Goal: Information Seeking & Learning: Learn about a topic

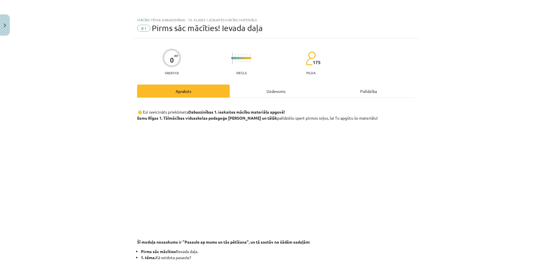
click at [272, 92] on div "Uzdevums" at bounding box center [276, 91] width 93 height 13
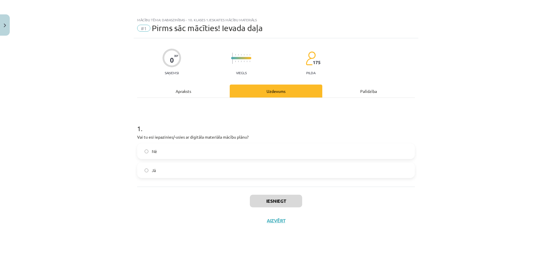
click at [181, 91] on div "Apraksts" at bounding box center [183, 91] width 93 height 13
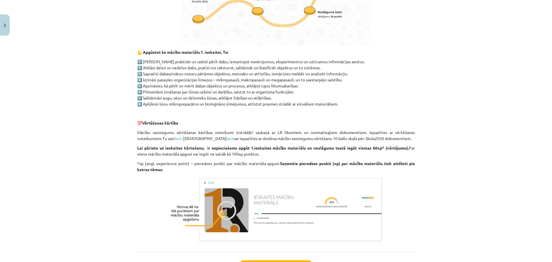
scroll to position [402, 0]
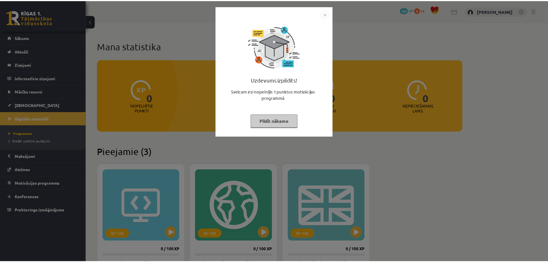
scroll to position [131, 0]
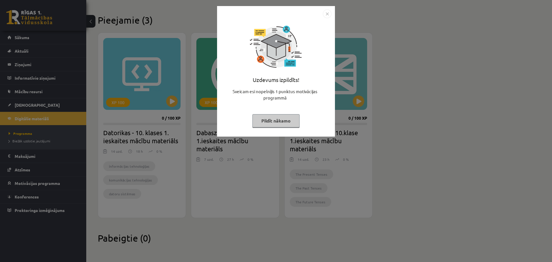
click at [271, 116] on button "Pildīt nākamo" at bounding box center [275, 120] width 47 height 13
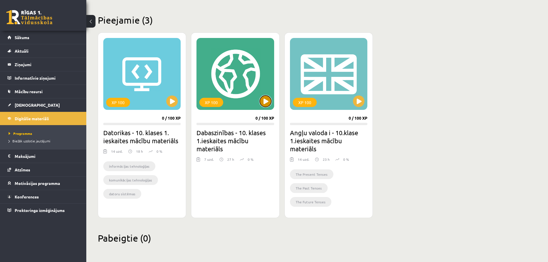
click at [263, 103] on button at bounding box center [266, 101] width 12 height 12
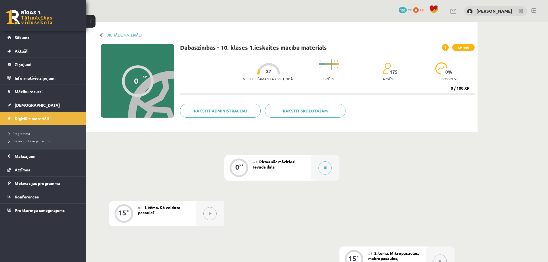
click at [210, 213] on icon at bounding box center [210, 213] width 3 height 3
click at [168, 217] on div "#2 1. tēma. Kā veidota pasaule?" at bounding box center [167, 214] width 58 height 26
click at [246, 168] on div "0 XP" at bounding box center [238, 166] width 17 height 17
click at [324, 168] on icon at bounding box center [325, 167] width 3 height 3
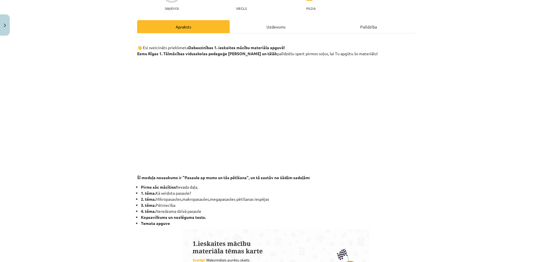
scroll to position [63, 0]
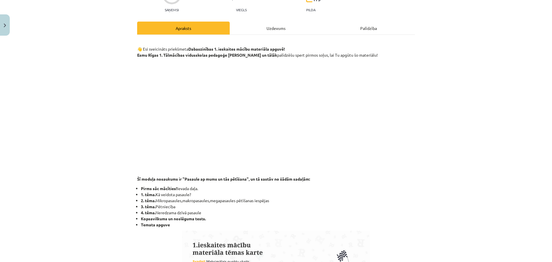
click at [272, 29] on div "Uzdevums" at bounding box center [276, 28] width 93 height 13
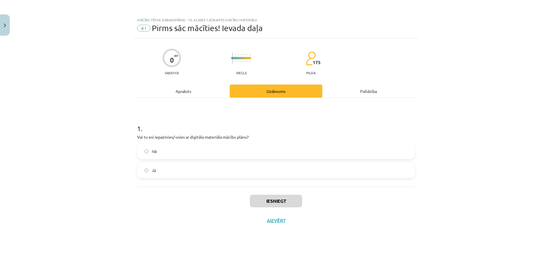
scroll to position [0, 0]
click at [170, 54] on div at bounding box center [171, 58] width 19 height 19
click at [191, 91] on div "Apraksts" at bounding box center [183, 91] width 93 height 13
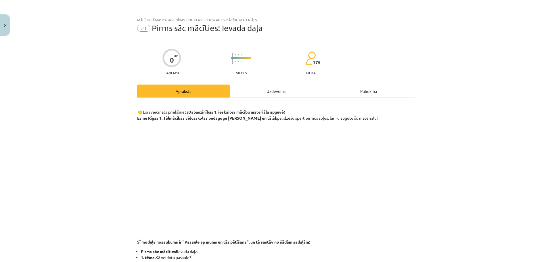
click at [357, 94] on div "Palīdzība" at bounding box center [368, 91] width 93 height 13
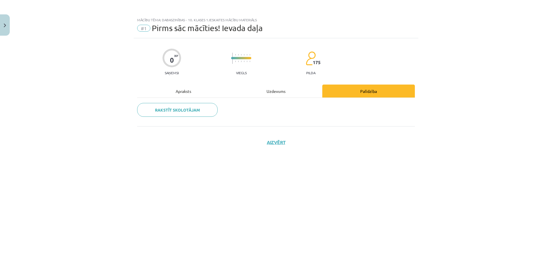
click at [179, 87] on div "Apraksts" at bounding box center [183, 91] width 93 height 13
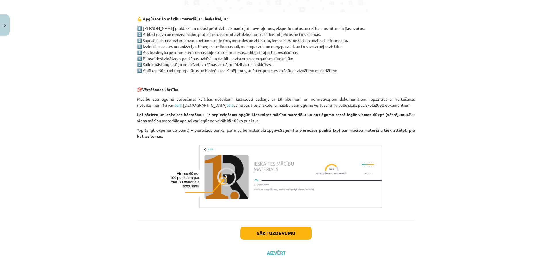
scroll to position [402, 0]
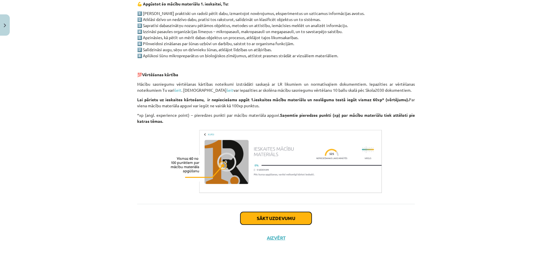
click at [265, 221] on button "Sākt uzdevumu" at bounding box center [275, 218] width 71 height 13
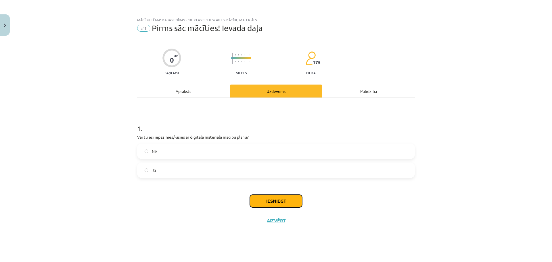
click at [279, 199] on button "Iesniegt" at bounding box center [276, 201] width 52 height 13
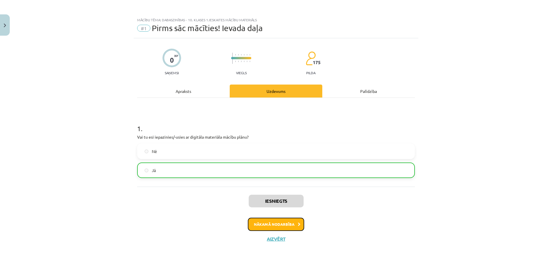
click at [275, 226] on button "Nākamā nodarbība" at bounding box center [276, 224] width 56 height 13
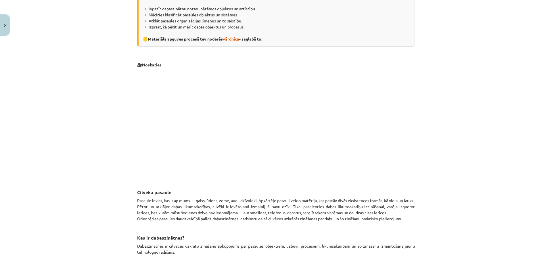
scroll to position [133, 0]
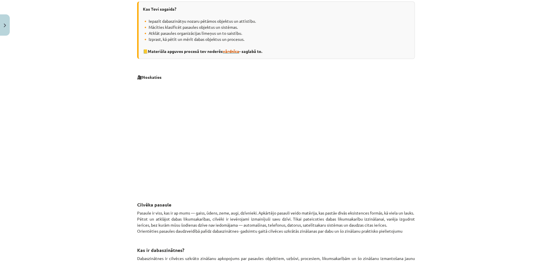
click at [231, 51] on span "vārdnīca" at bounding box center [231, 51] width 16 height 5
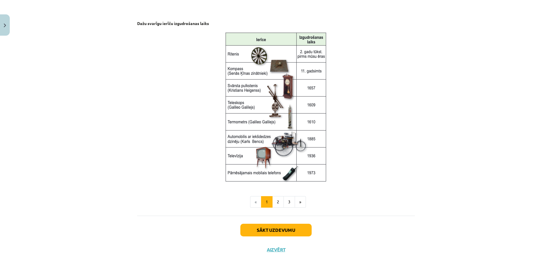
scroll to position [713, 0]
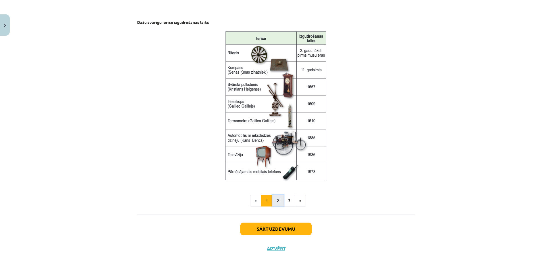
click at [275, 201] on button "2" at bounding box center [278, 201] width 12 height 12
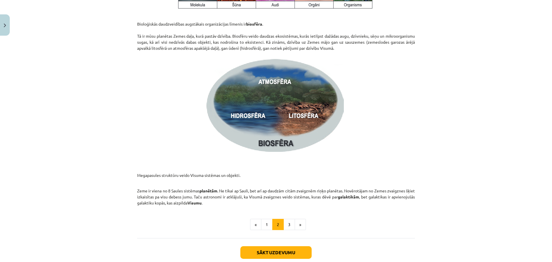
scroll to position [822, 0]
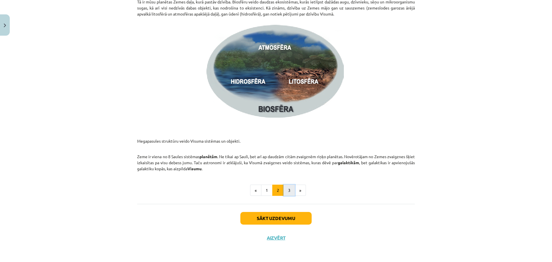
click at [286, 189] on button "3" at bounding box center [290, 191] width 12 height 12
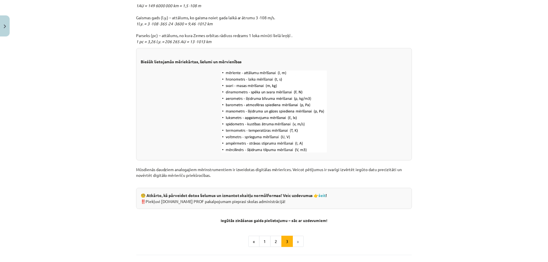
scroll to position [707, 0]
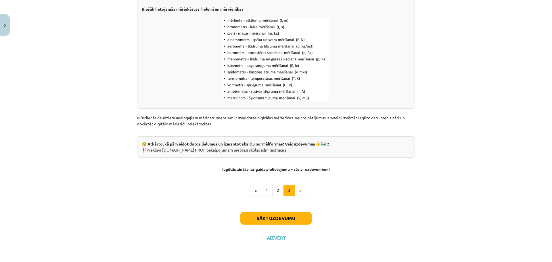
click at [328, 145] on link "šeit" at bounding box center [324, 143] width 7 height 5
click at [4, 24] on img "Close" at bounding box center [5, 26] width 2 height 4
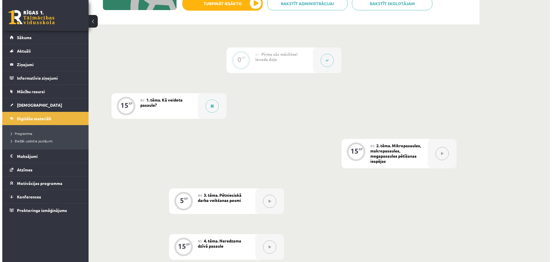
scroll to position [106, 0]
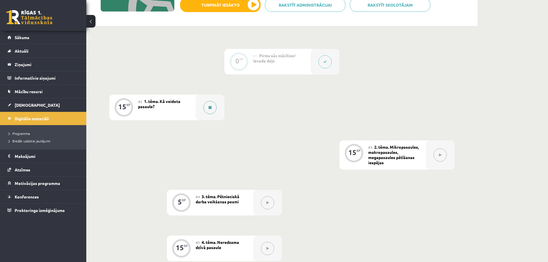
click at [209, 108] on icon at bounding box center [209, 107] width 3 height 3
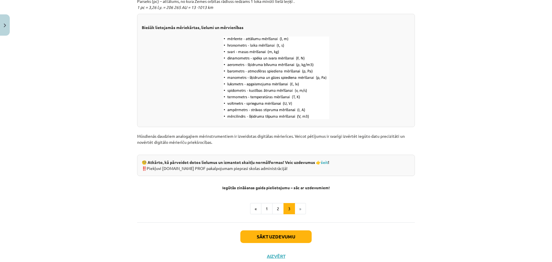
scroll to position [707, 0]
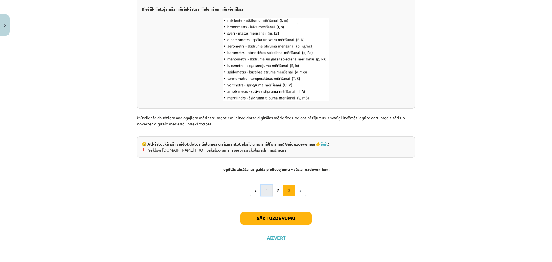
click at [266, 192] on button "1" at bounding box center [267, 191] width 12 height 12
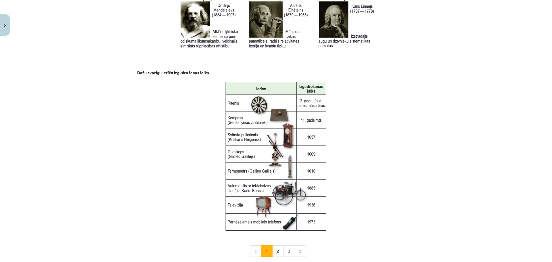
scroll to position [724, 0]
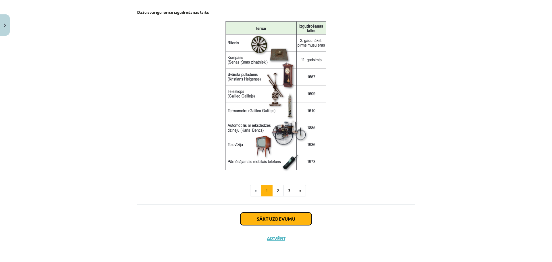
click at [284, 221] on button "Sākt uzdevumu" at bounding box center [275, 219] width 71 height 13
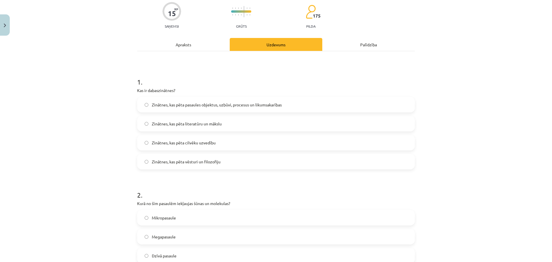
scroll to position [58, 0]
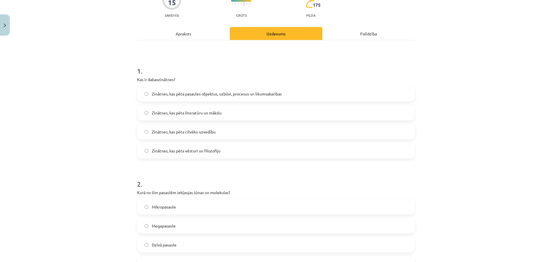
click at [168, 33] on div "Apraksts" at bounding box center [183, 33] width 93 height 13
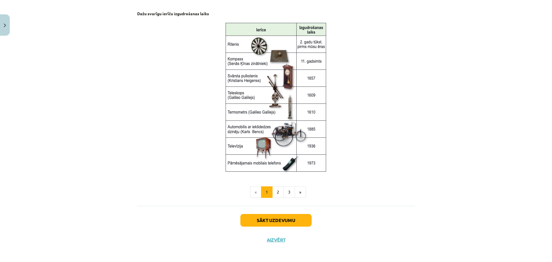
scroll to position [724, 0]
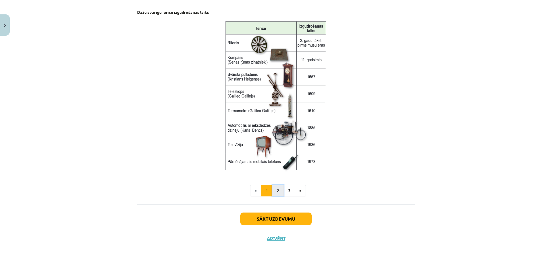
click at [275, 192] on button "2" at bounding box center [278, 191] width 12 height 12
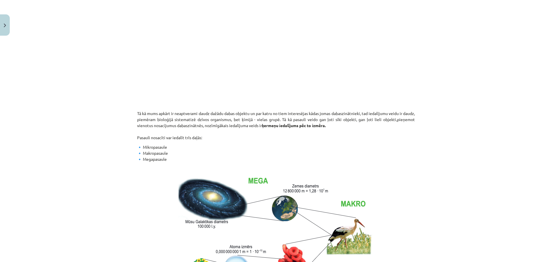
scroll to position [0, 0]
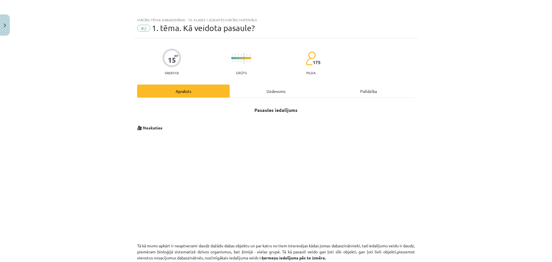
click at [264, 89] on div "Uzdevums" at bounding box center [276, 91] width 93 height 13
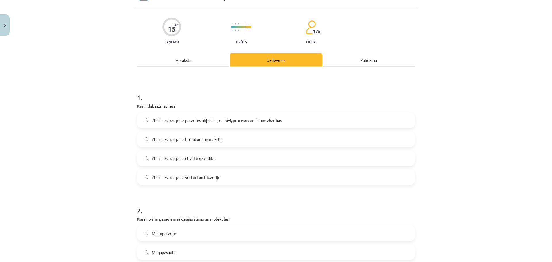
scroll to position [14, 0]
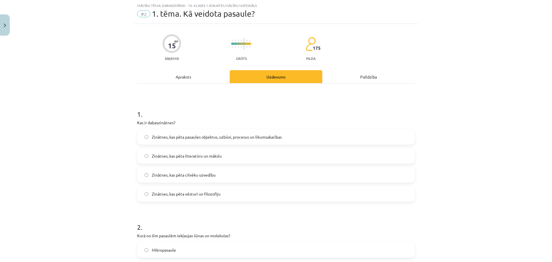
click at [193, 79] on div "Apraksts" at bounding box center [183, 76] width 93 height 13
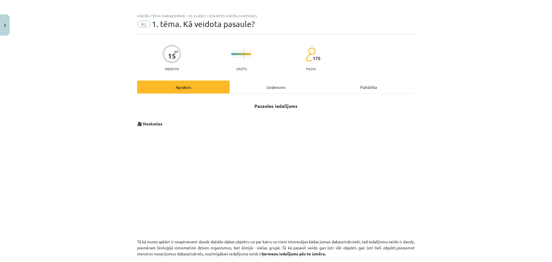
scroll to position [0, 0]
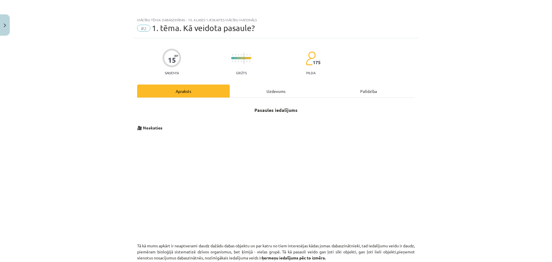
click at [260, 88] on div "Uzdevums" at bounding box center [276, 91] width 93 height 13
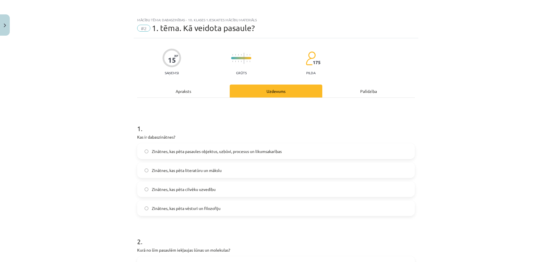
click at [175, 91] on div "Apraksts" at bounding box center [183, 91] width 93 height 13
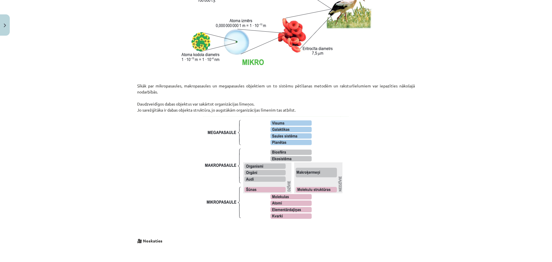
scroll to position [388, 0]
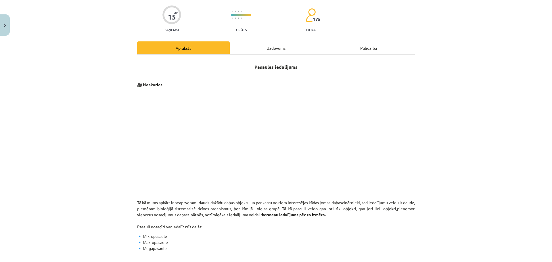
click at [270, 46] on div "Uzdevums" at bounding box center [276, 47] width 93 height 13
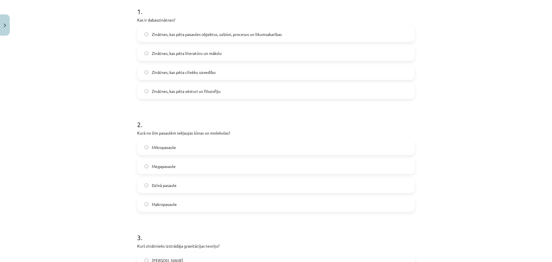
scroll to position [0, 0]
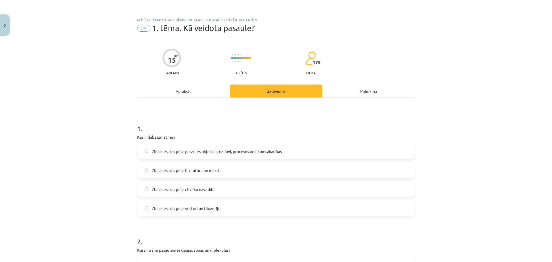
click at [184, 91] on div "Apraksts" at bounding box center [183, 91] width 93 height 13
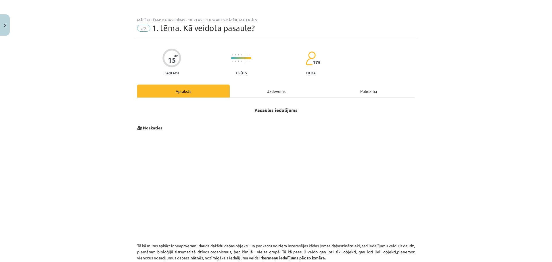
click at [268, 90] on div "Uzdevums" at bounding box center [276, 91] width 93 height 13
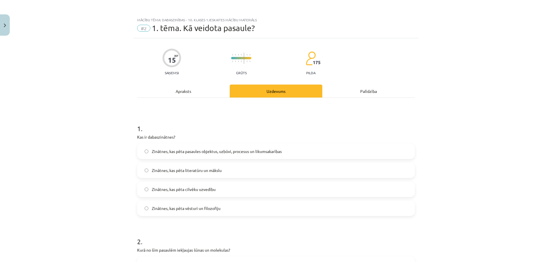
click at [192, 88] on div "Apraksts" at bounding box center [183, 91] width 93 height 13
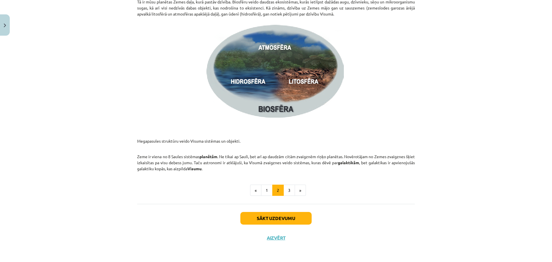
scroll to position [822, 0]
click at [284, 187] on button "3" at bounding box center [290, 191] width 12 height 12
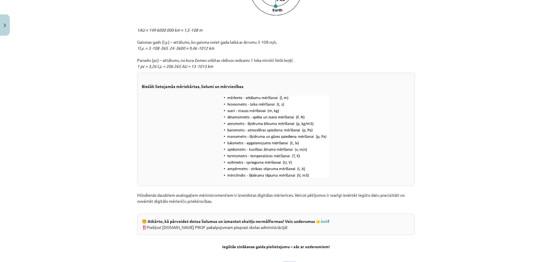
scroll to position [707, 0]
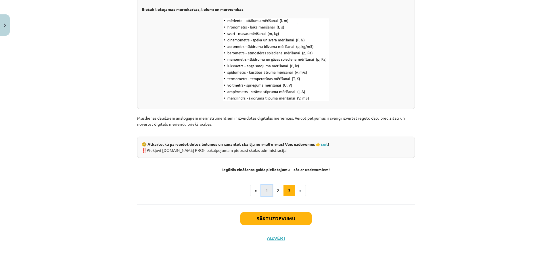
click at [263, 192] on button "1" at bounding box center [267, 191] width 12 height 12
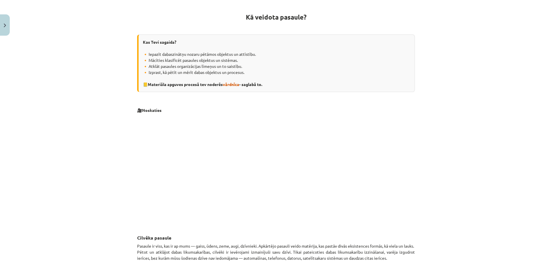
scroll to position [74, 0]
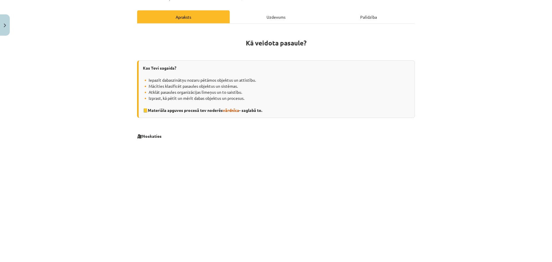
click at [271, 16] on div "Uzdevums" at bounding box center [276, 16] width 93 height 13
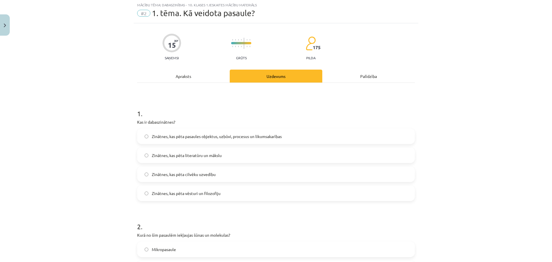
scroll to position [0, 0]
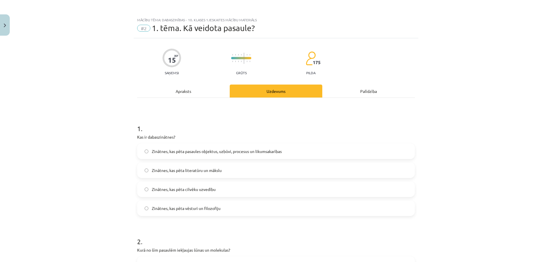
click at [179, 93] on div "Apraksts" at bounding box center [183, 91] width 93 height 13
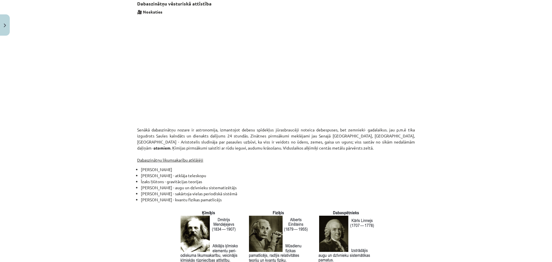
scroll to position [436, 0]
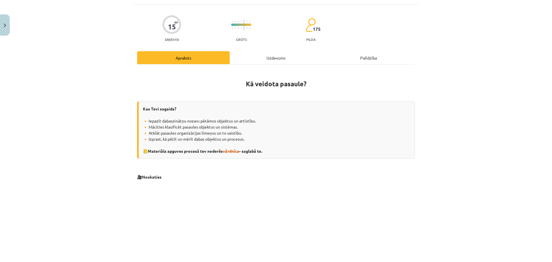
click at [274, 58] on div "Uzdevums" at bounding box center [276, 57] width 93 height 13
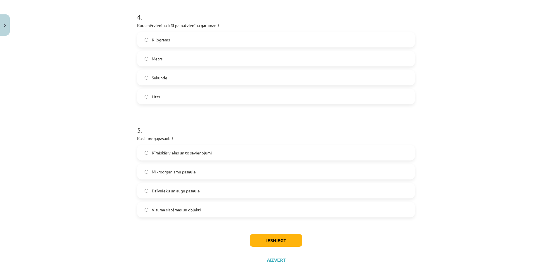
scroll to position [473, 0]
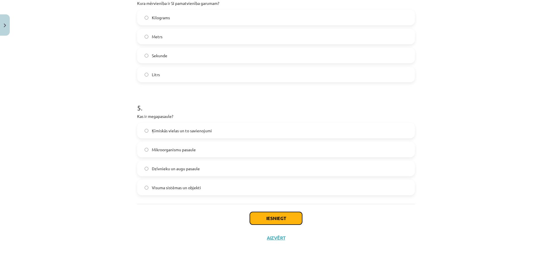
click at [273, 217] on button "Iesniegt" at bounding box center [276, 218] width 52 height 13
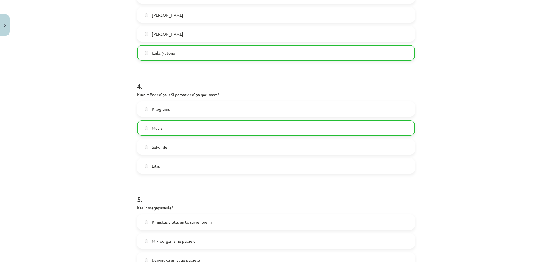
scroll to position [491, 0]
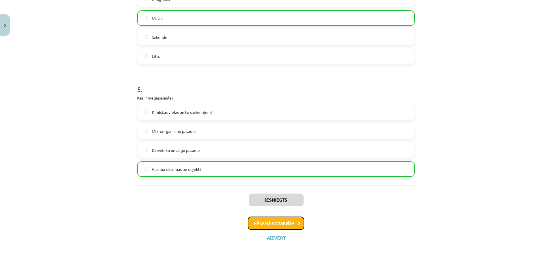
click at [263, 223] on button "Nākamā nodarbība" at bounding box center [276, 223] width 56 height 13
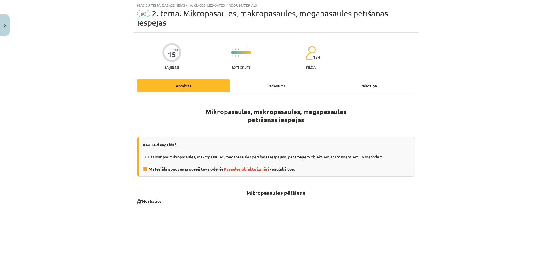
scroll to position [14, 0]
click at [247, 169] on span "Pasaules objektu izmēri" at bounding box center [246, 168] width 45 height 5
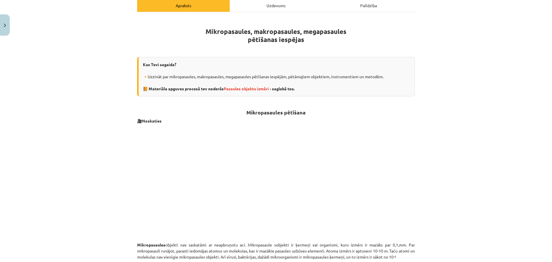
scroll to position [86, 0]
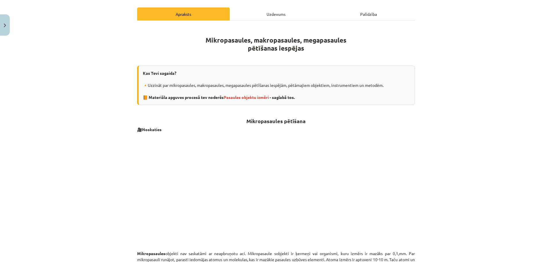
click at [270, 14] on div "Uzdevums" at bounding box center [276, 13] width 93 height 13
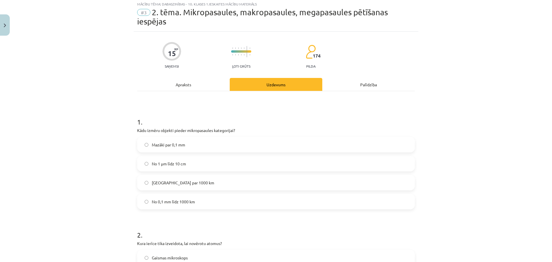
scroll to position [0, 0]
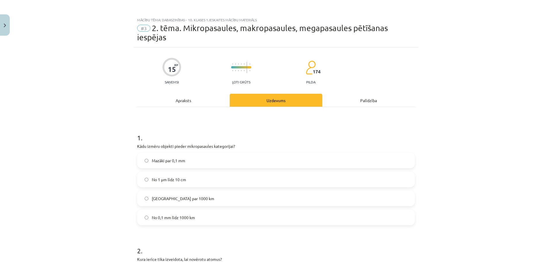
click at [185, 102] on div "Apraksts" at bounding box center [183, 100] width 93 height 13
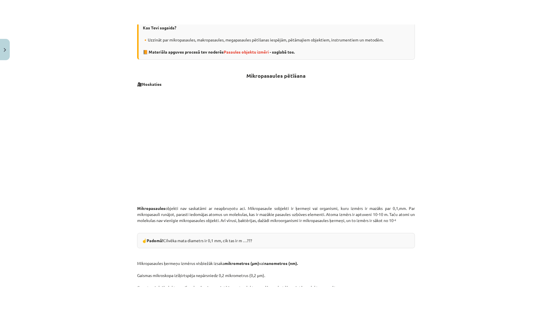
scroll to position [158, 0]
